Goal: Task Accomplishment & Management: Use online tool/utility

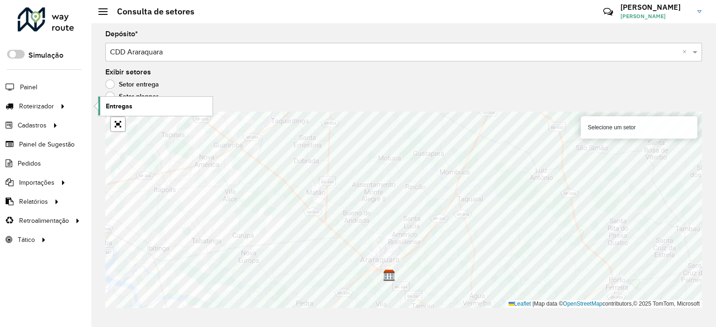
click at [146, 106] on link "Entregas" at bounding box center [155, 106] width 114 height 19
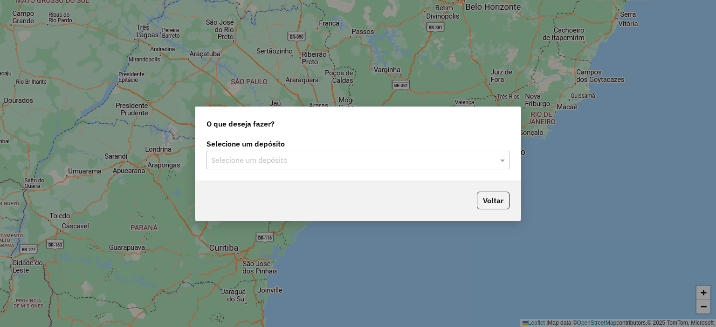
click at [309, 163] on input "text" at bounding box center [348, 160] width 275 height 11
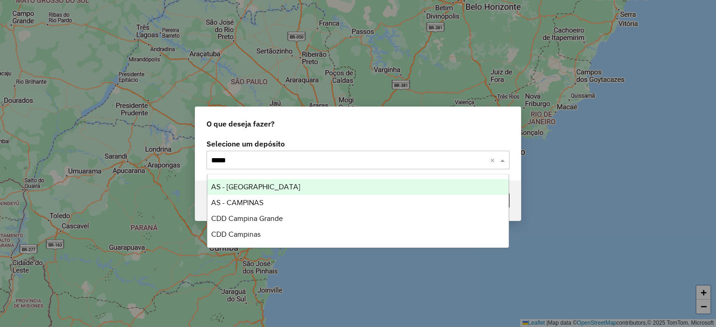
type input "******"
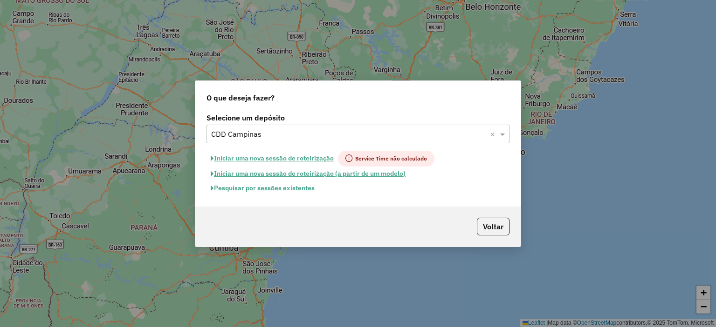
click at [271, 192] on button "Pesquisar por sessões existentes" at bounding box center [262, 188] width 112 height 14
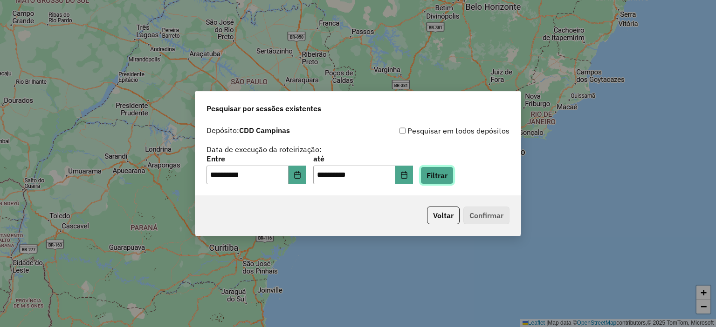
click at [453, 180] on button "Filtrar" at bounding box center [436, 176] width 33 height 18
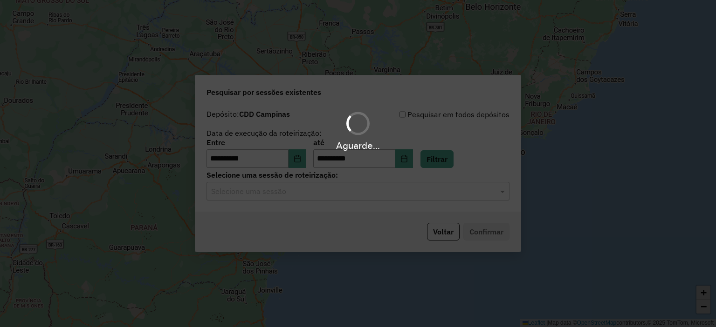
click at [299, 196] on div "Aguarde..." at bounding box center [358, 163] width 716 height 327
click at [299, 196] on hb-app "**********" at bounding box center [358, 163] width 716 height 327
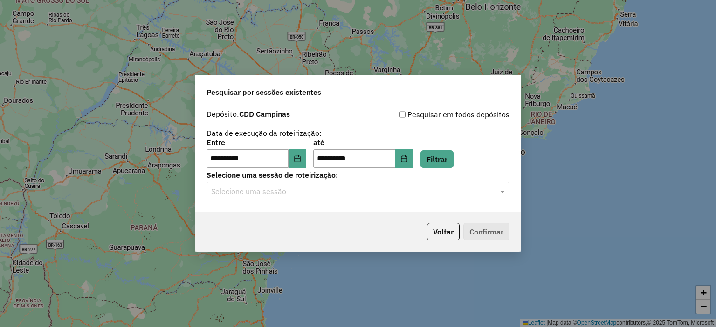
click at [299, 196] on input "text" at bounding box center [348, 191] width 275 height 11
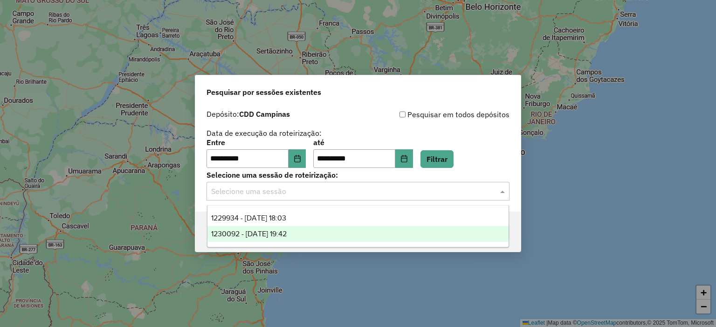
click at [326, 230] on div "1230092 - 15/08/2025 19:42" at bounding box center [357, 234] width 301 height 16
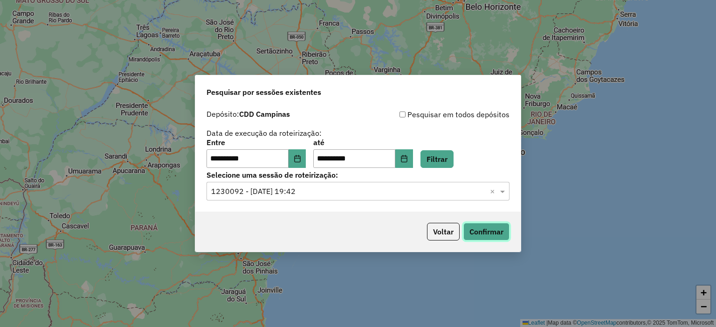
click at [488, 225] on button "Confirmar" at bounding box center [486, 232] width 46 height 18
click at [301, 190] on input "text" at bounding box center [348, 191] width 275 height 11
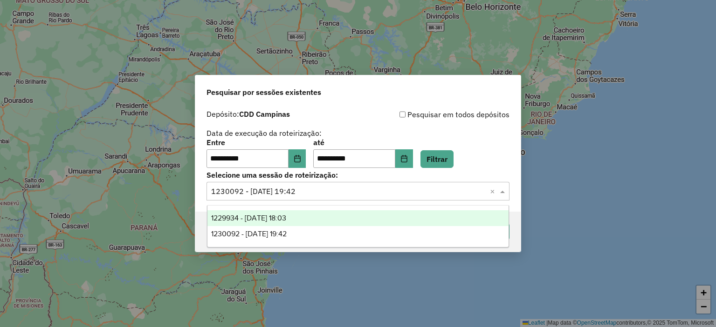
click at [312, 222] on div "1229934 - 15/08/2025 18:03" at bounding box center [357, 219] width 301 height 16
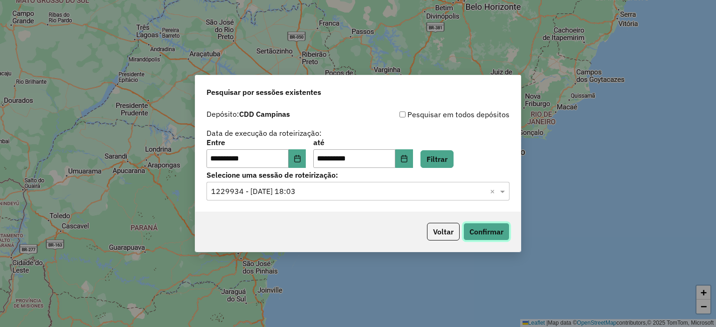
click at [489, 234] on button "Confirmar" at bounding box center [486, 232] width 46 height 18
click at [441, 223] on div "Voltar Confirmar" at bounding box center [357, 232] width 325 height 40
click at [443, 227] on button "Voltar" at bounding box center [443, 232] width 33 height 18
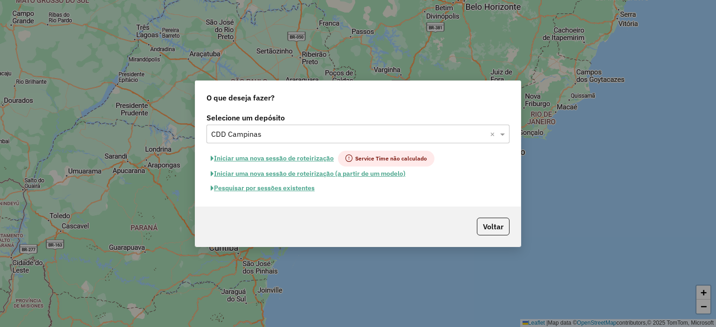
click at [267, 126] on div "Selecione um depósito × CDD Campinas ×" at bounding box center [357, 134] width 303 height 19
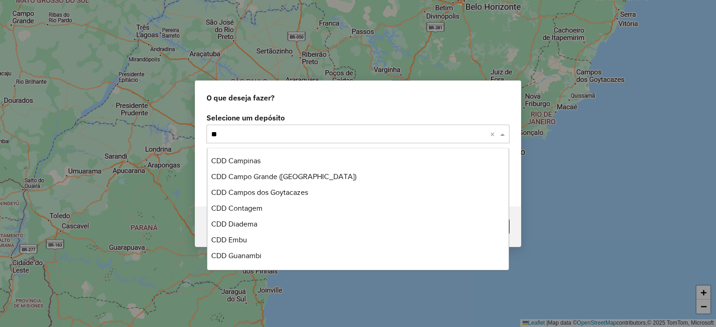
scroll to position [62, 0]
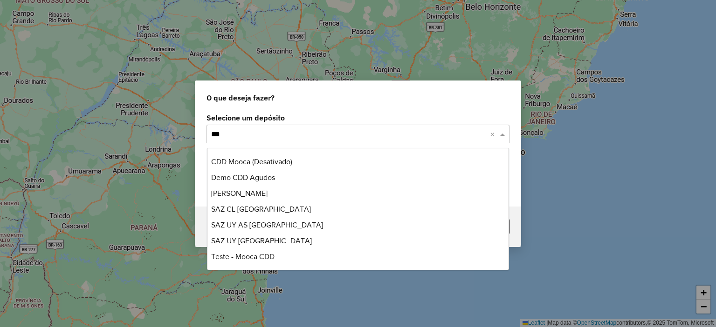
type input "****"
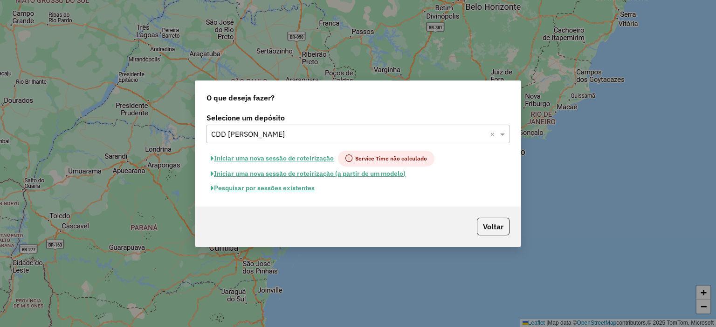
click at [298, 185] on button "Pesquisar por sessões existentes" at bounding box center [262, 188] width 112 height 14
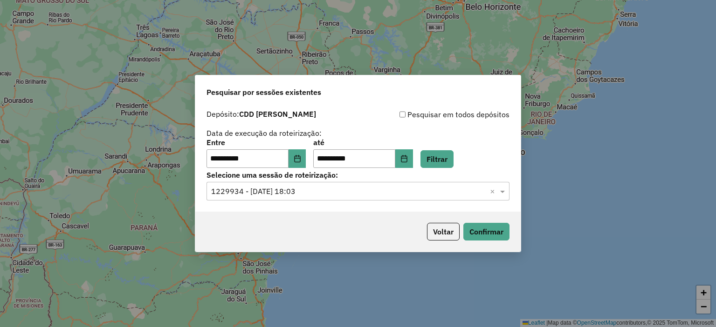
click at [472, 160] on div "**********" at bounding box center [357, 153] width 303 height 29
click at [453, 159] on button "Filtrar" at bounding box center [436, 159] width 33 height 18
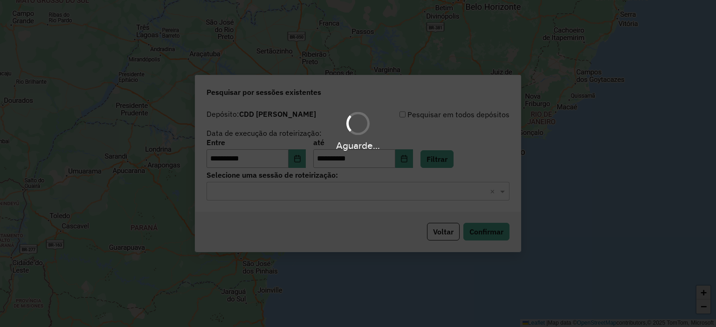
click at [360, 198] on div "Aguarde..." at bounding box center [358, 163] width 716 height 327
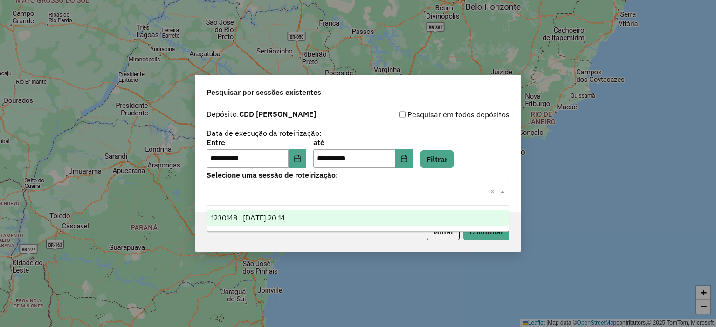
click at [358, 198] on div "Selecione uma sessão × ×" at bounding box center [357, 191] width 303 height 19
click at [363, 213] on div "1230148 - 15/08/2025 20:14" at bounding box center [357, 219] width 301 height 16
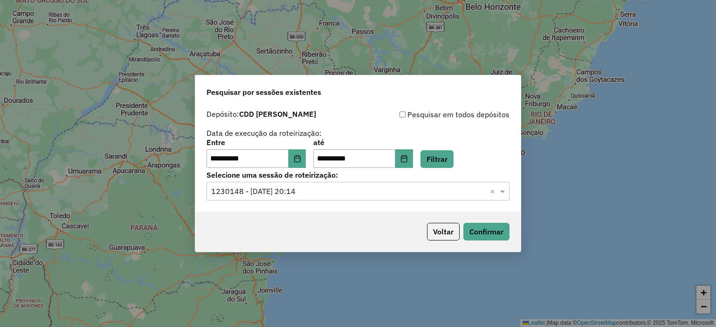
click at [556, 247] on div "**********" at bounding box center [358, 163] width 716 height 327
click at [502, 236] on button "Confirmar" at bounding box center [486, 232] width 46 height 18
click at [302, 166] on button "Choose Date" at bounding box center [297, 159] width 18 height 19
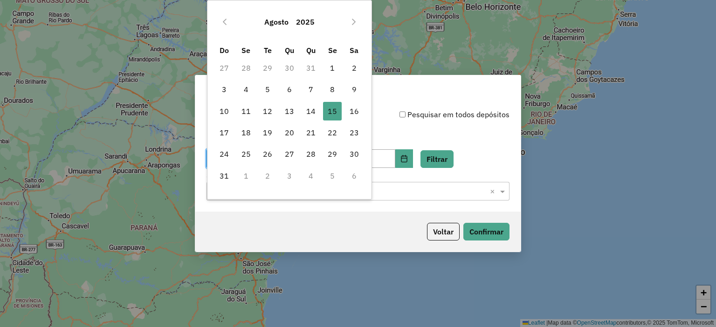
click at [300, 157] on td "28" at bounding box center [310, 153] width 21 height 21
click at [242, 115] on span "11" at bounding box center [246, 111] width 19 height 19
type input "**********"
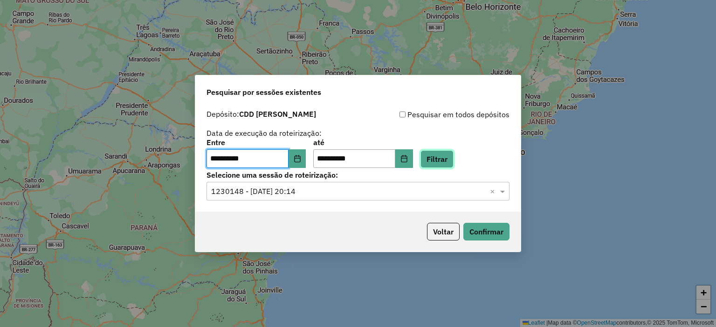
click at [444, 165] on button "Filtrar" at bounding box center [436, 159] width 33 height 18
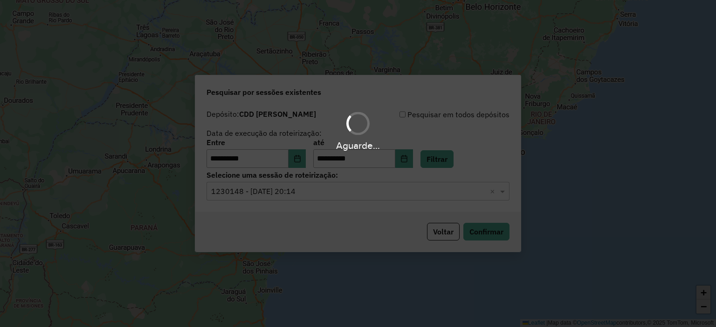
click at [321, 191] on div "Aguarde..." at bounding box center [358, 163] width 716 height 327
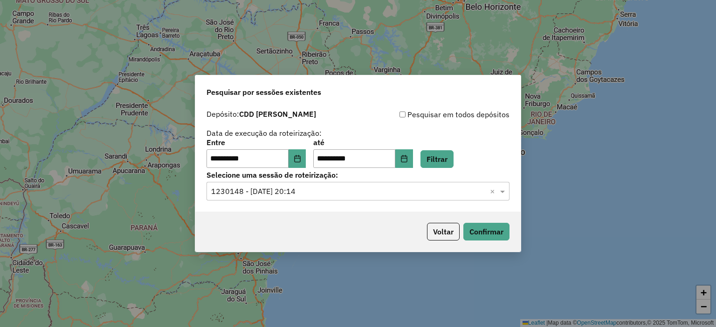
click at [321, 191] on input "text" at bounding box center [348, 191] width 275 height 11
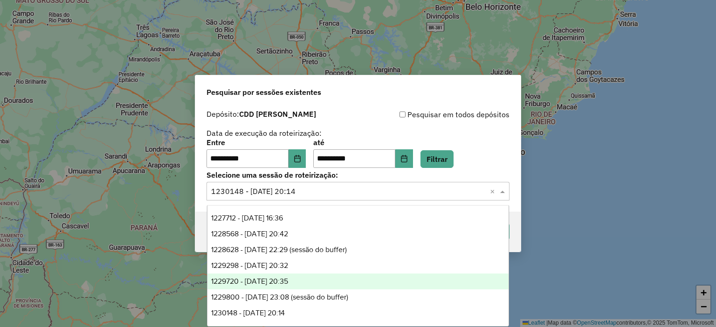
click at [340, 288] on div "1229720 - 14/08/2025 20:35" at bounding box center [357, 282] width 301 height 16
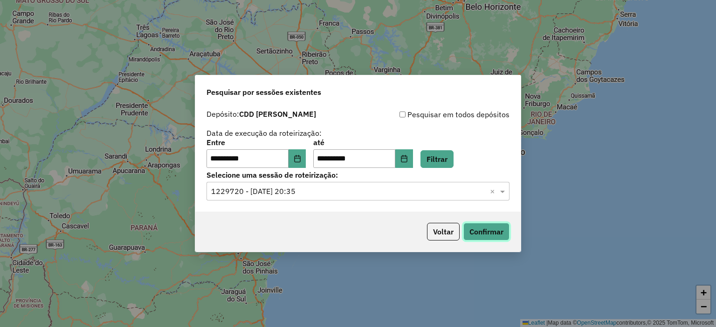
click at [495, 226] on button "Confirmar" at bounding box center [486, 232] width 46 height 18
click at [363, 184] on div "Selecione uma sessão × 1229720 - 14/08/2025 20:35 ×" at bounding box center [357, 191] width 303 height 19
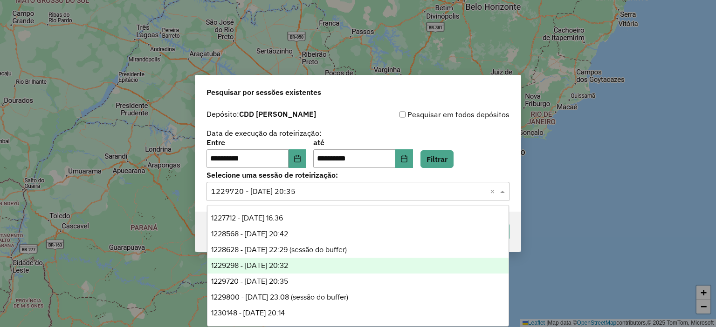
click at [357, 258] on div "1229298 - 13/08/2025 20:32" at bounding box center [357, 266] width 301 height 16
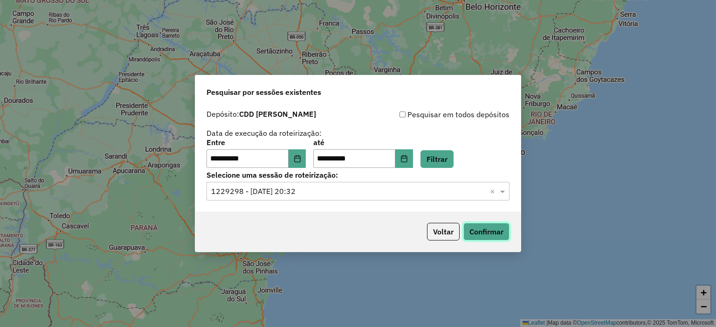
click at [473, 227] on button "Confirmar" at bounding box center [486, 232] width 46 height 18
click at [384, 196] on input "text" at bounding box center [348, 191] width 275 height 11
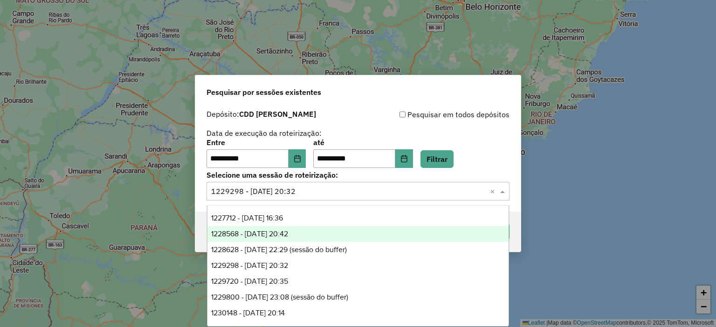
click at [318, 92] on span "Pesquisar por sessões existentes" at bounding box center [263, 92] width 115 height 11
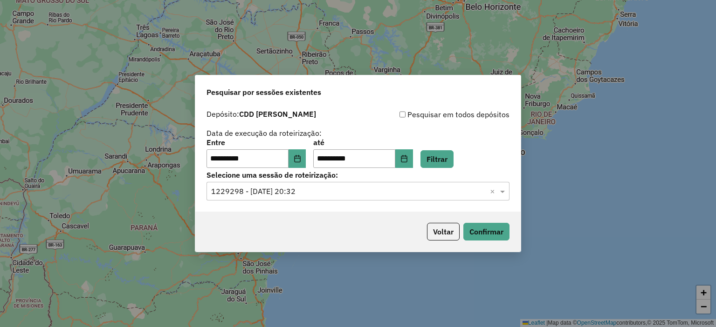
drag, startPoint x: 501, startPoint y: 246, endPoint x: 488, endPoint y: 241, distance: 13.8
click at [499, 246] on div "Voltar Confirmar" at bounding box center [357, 232] width 325 height 40
click at [486, 233] on button "Confirmar" at bounding box center [486, 232] width 46 height 18
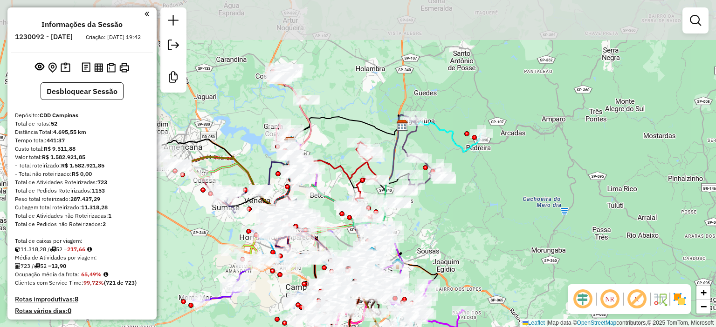
drag, startPoint x: 498, startPoint y: 101, endPoint x: 484, endPoint y: 168, distance: 68.1
click at [484, 168] on div "Janela de atendimento Grade de atendimento Capacidade Transportadoras Veículos …" at bounding box center [358, 163] width 716 height 327
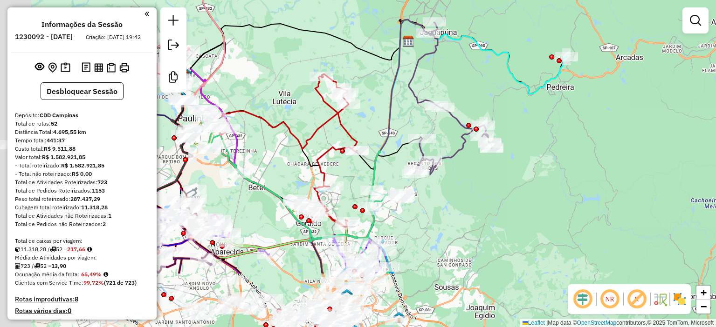
drag, startPoint x: 425, startPoint y: 273, endPoint x: 482, endPoint y: 205, distance: 89.6
click at [482, 205] on div "Janela de atendimento Grade de atendimento Capacidade Transportadoras Veículos …" at bounding box center [358, 163] width 716 height 327
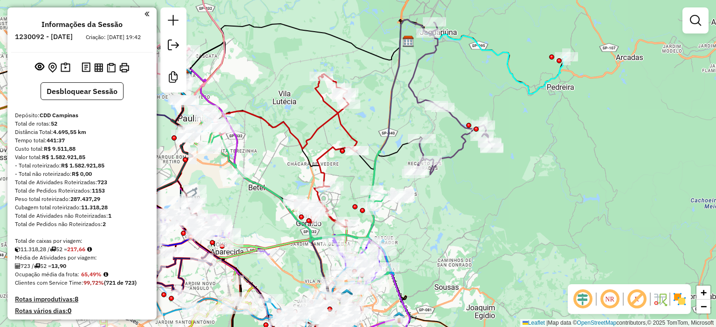
click at [678, 295] on img at bounding box center [679, 299] width 15 height 15
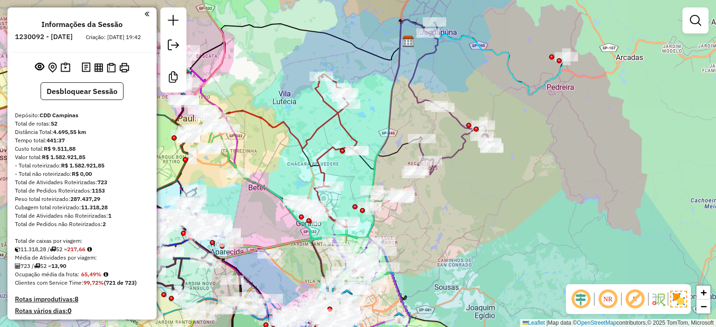
drag, startPoint x: 581, startPoint y: 238, endPoint x: 591, endPoint y: 236, distance: 9.4
click at [591, 236] on div "Janela de atendimento Grade de atendimento Capacidade Transportadoras Veículos …" at bounding box center [358, 163] width 716 height 327
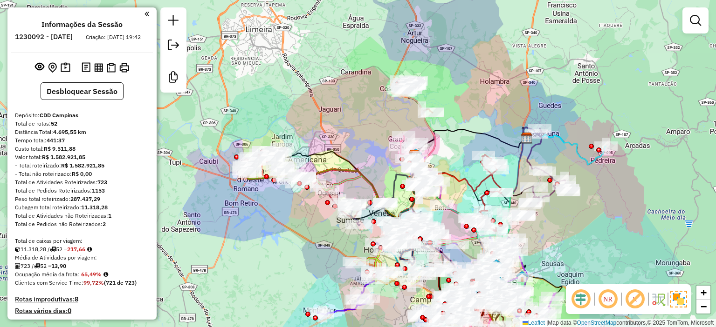
select select "**********"
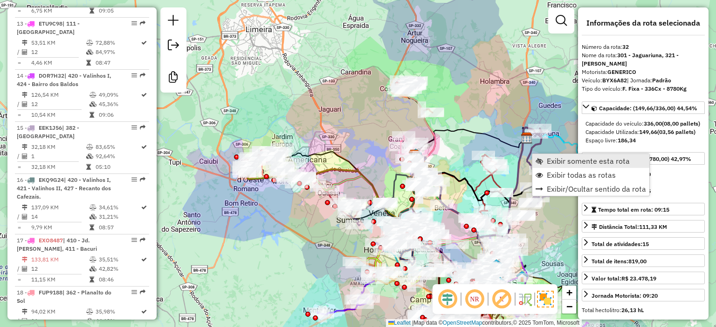
scroll to position [2113, 0]
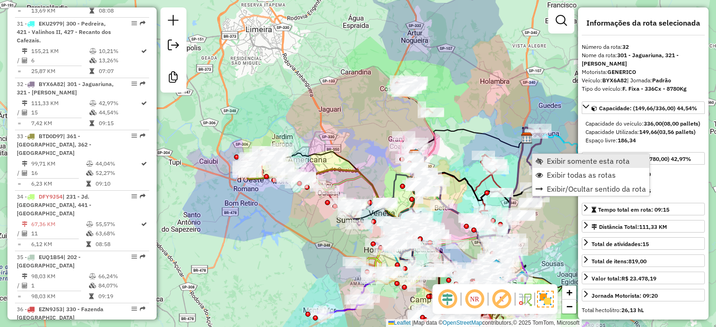
click at [571, 163] on span "Exibir somente esta rota" at bounding box center [587, 160] width 83 height 7
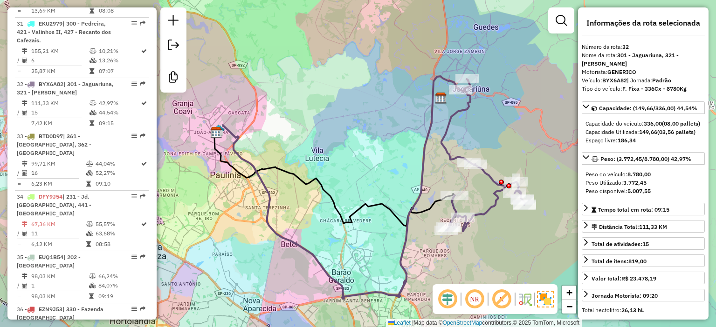
drag, startPoint x: 333, startPoint y: 238, endPoint x: 343, endPoint y: 247, distance: 13.9
click at [343, 247] on div "Janela de atendimento Grade de atendimento Capacidade Transportadoras Veículos …" at bounding box center [358, 163] width 716 height 327
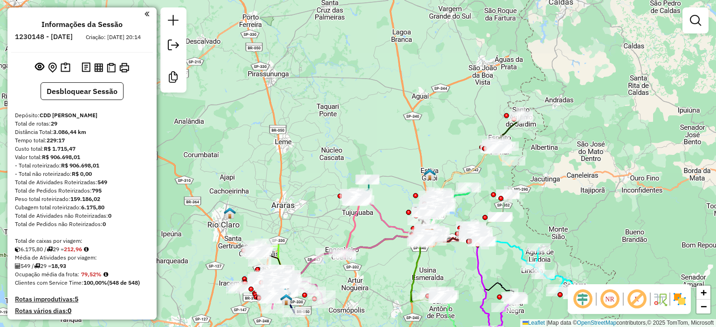
click at [677, 301] on img at bounding box center [679, 299] width 15 height 15
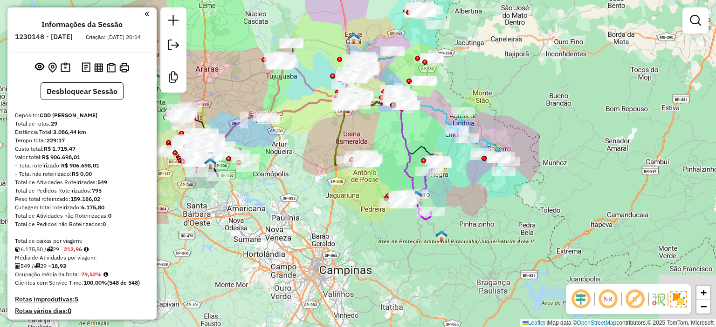
drag, startPoint x: 652, startPoint y: 199, endPoint x: 576, endPoint y: 62, distance: 156.2
click at [576, 62] on div "Janela de atendimento Grade de atendimento Capacidade Transportadoras Veículos …" at bounding box center [358, 163] width 716 height 327
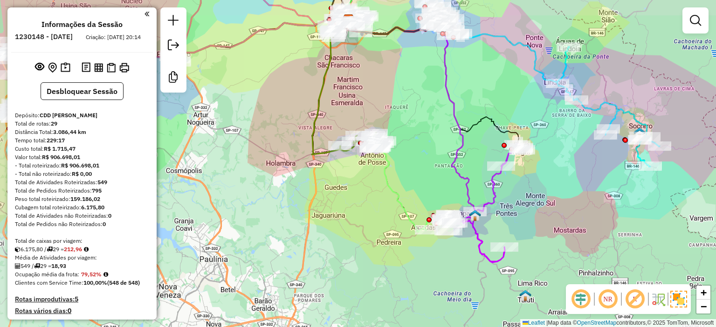
drag, startPoint x: 373, startPoint y: 138, endPoint x: 422, endPoint y: 164, distance: 55.0
click at [422, 164] on div "Janela de atendimento Grade de atendimento Capacidade Transportadoras Veículos …" at bounding box center [358, 163] width 716 height 327
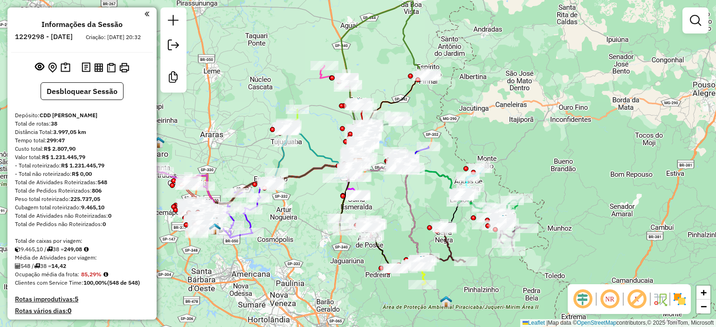
click at [681, 297] on img at bounding box center [679, 299] width 15 height 15
click at [676, 294] on img at bounding box center [679, 299] width 15 height 15
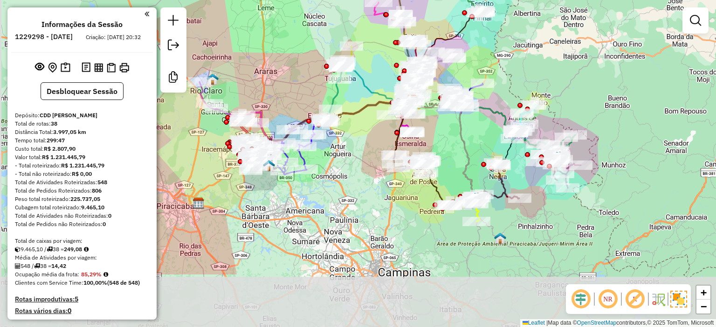
drag, startPoint x: 393, startPoint y: 246, endPoint x: 475, endPoint y: 159, distance: 119.0
click at [475, 159] on div "Janela de atendimento Grade de atendimento Capacidade Transportadoras Veículos …" at bounding box center [358, 163] width 716 height 327
